Goal: Check status: Check status

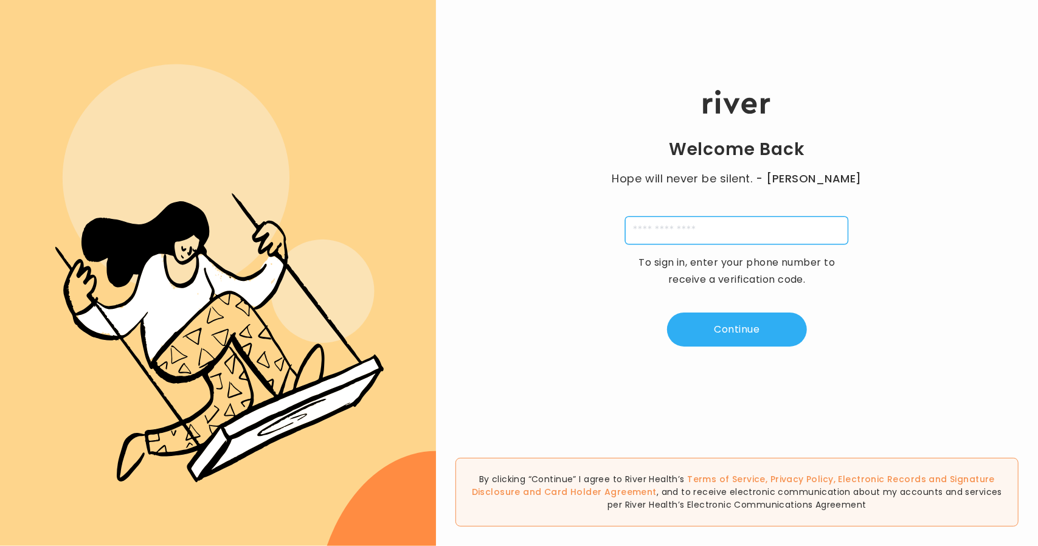
click at [650, 225] on input "tel" at bounding box center [736, 231] width 223 height 28
type input "**********"
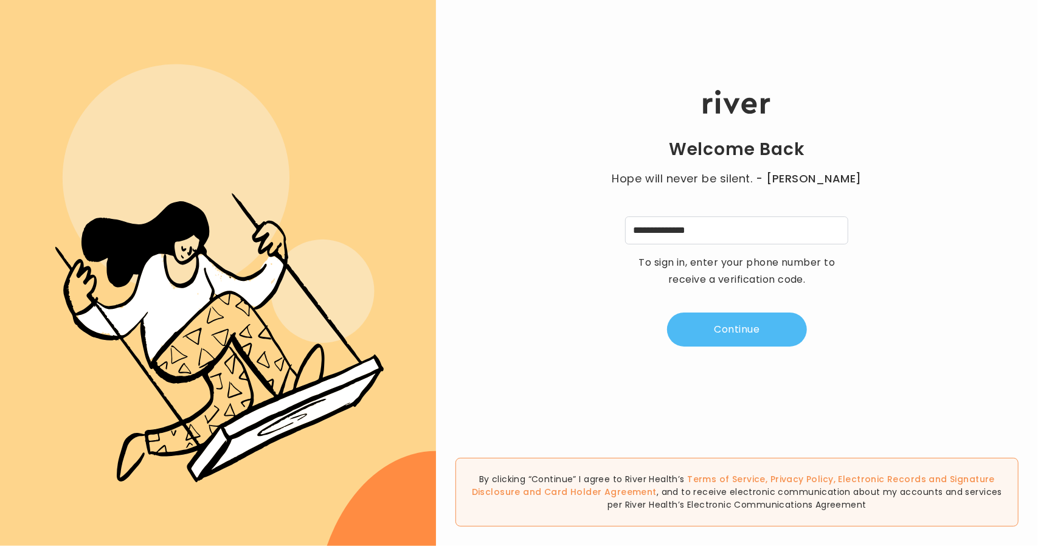
click at [730, 342] on button "Continue" at bounding box center [737, 330] width 140 height 34
click at [685, 233] on input "tel" at bounding box center [677, 231] width 28 height 28
type input "*"
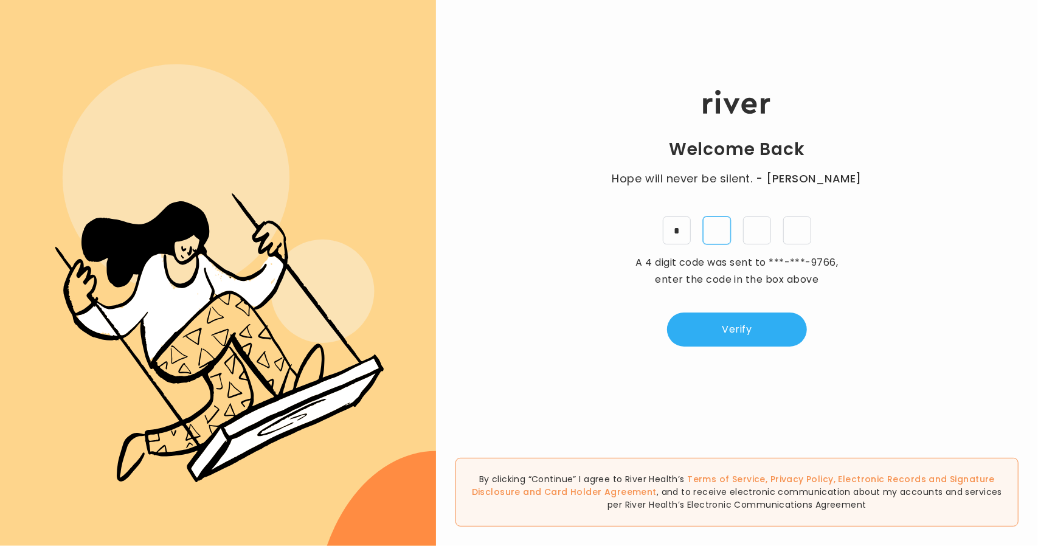
type input "*"
click at [722, 331] on button "Verify" at bounding box center [737, 330] width 140 height 34
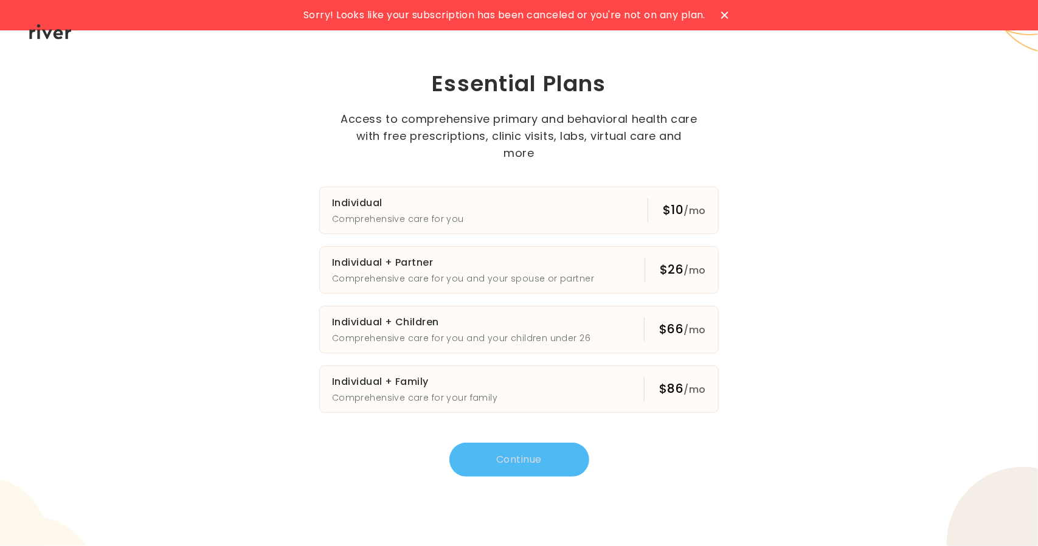
click at [389, 63] on div "Sorry! Looks like your subscription has been canceled or you're not on any plan…" at bounding box center [519, 273] width 1038 height 546
